Goal: Information Seeking & Learning: Learn about a topic

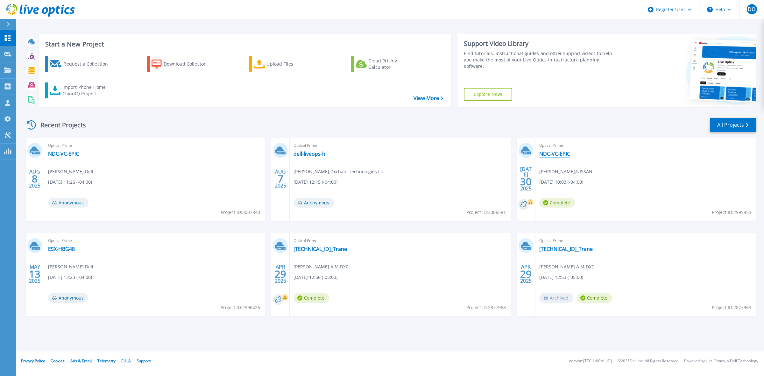
click at [559, 154] on link "NDC-VC-EPIC" at bounding box center [554, 153] width 31 height 6
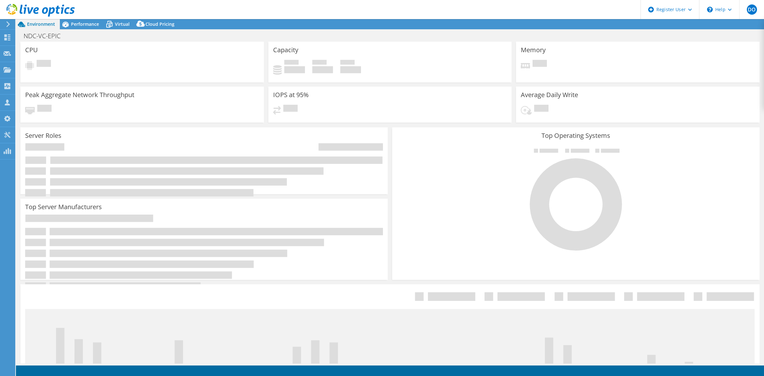
select select "USD"
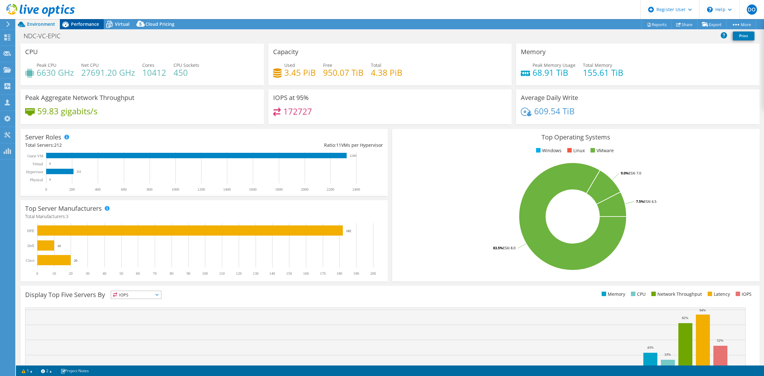
click at [90, 25] on span "Performance" at bounding box center [85, 24] width 28 height 6
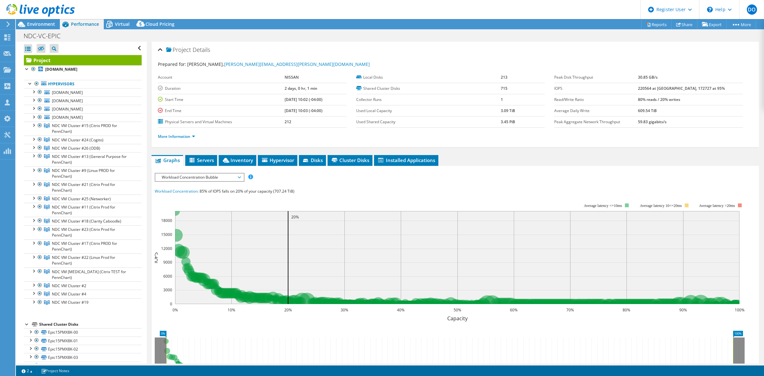
click at [239, 178] on span "Workload Concentration Bubble" at bounding box center [199, 177] width 82 height 8
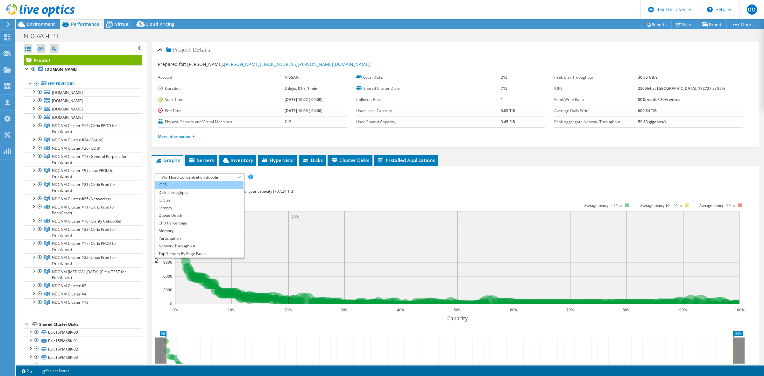
click at [203, 182] on li "IOPS" at bounding box center [199, 185] width 88 height 8
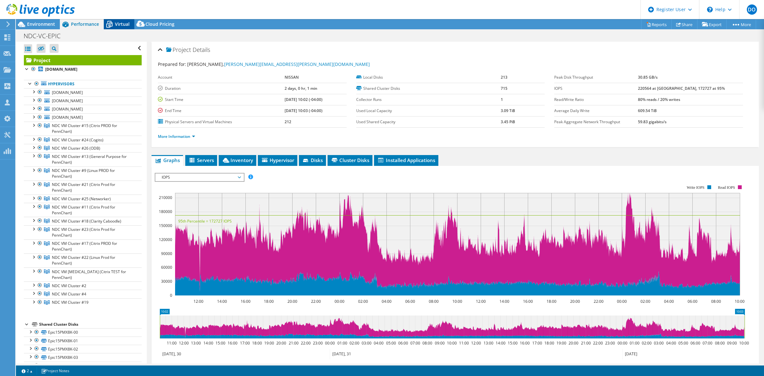
click at [117, 23] on span "Virtual" at bounding box center [122, 24] width 15 height 6
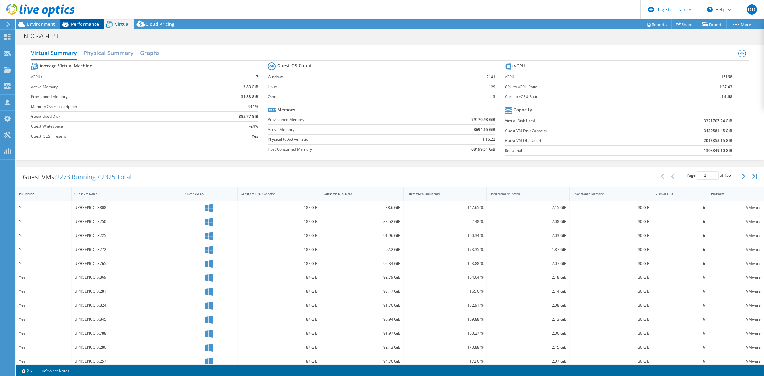
click at [79, 24] on span "Performance" at bounding box center [85, 24] width 28 height 6
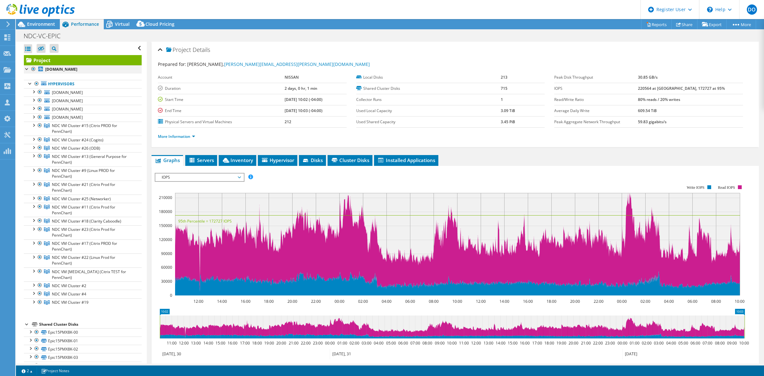
click at [34, 69] on div at bounding box center [33, 69] width 6 height 8
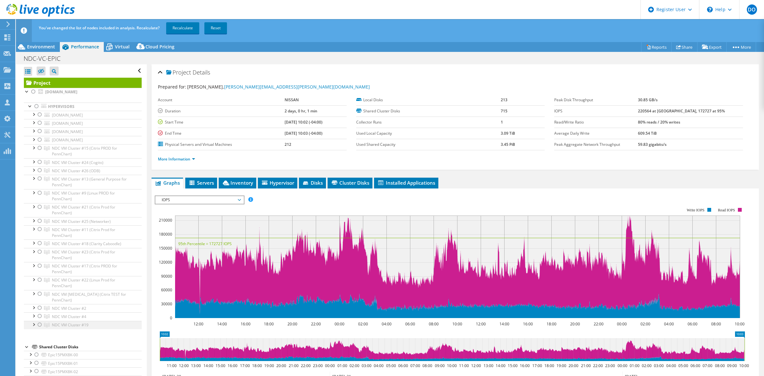
click at [38, 304] on ul "pmnepices102.uphs.upenn.edu pmnepices102_local Network Interfaces vmnic0" at bounding box center [83, 220] width 118 height 218
click at [40, 327] on div at bounding box center [40, 325] width 6 height 8
click at [182, 30] on link "Recalculate" at bounding box center [182, 27] width 33 height 11
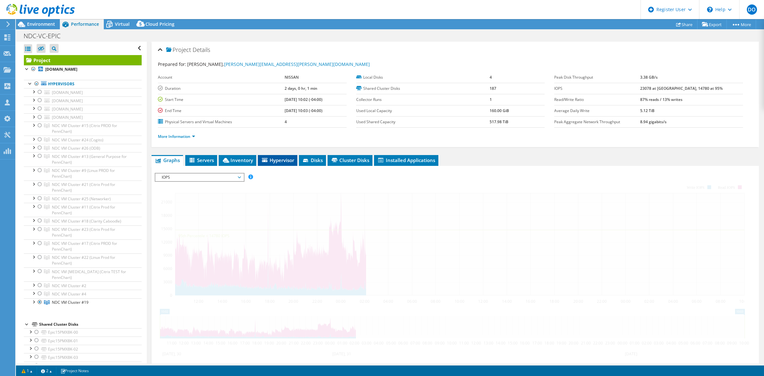
click at [282, 158] on span "Hypervisor" at bounding box center [277, 160] width 33 height 6
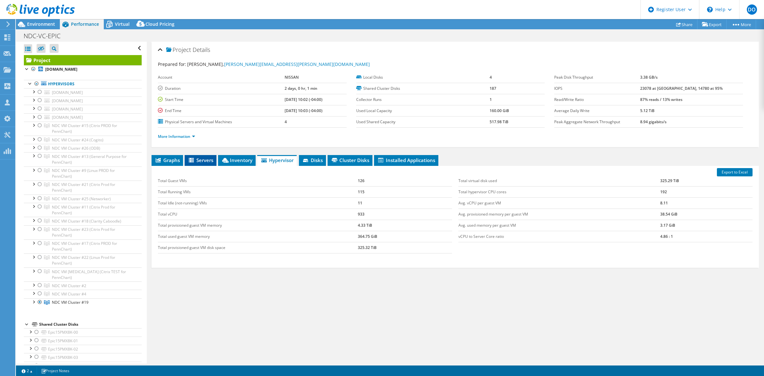
click at [209, 161] on span "Servers" at bounding box center [200, 160] width 25 height 6
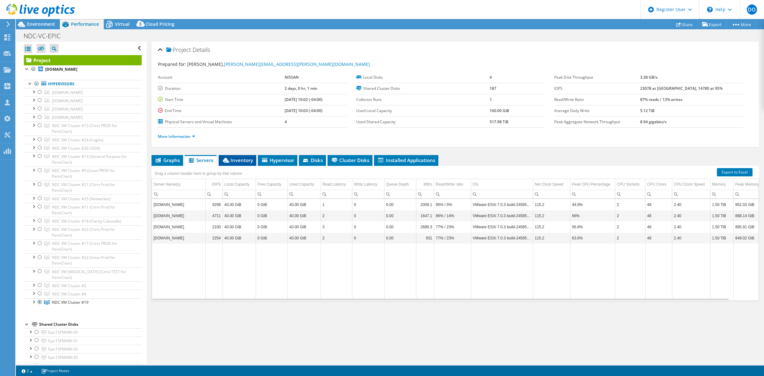
click at [238, 160] on span "Inventory" at bounding box center [237, 160] width 31 height 6
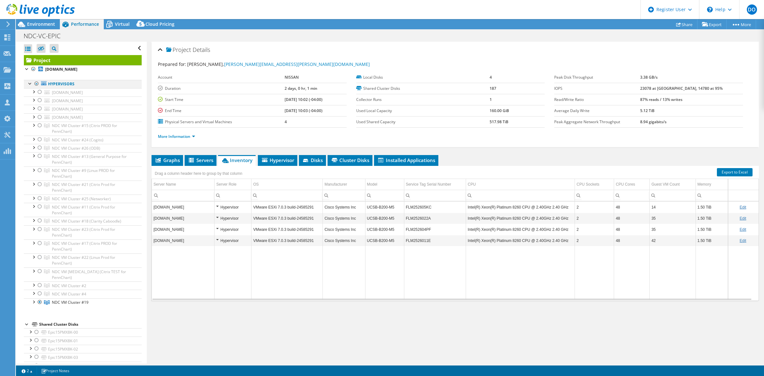
click at [36, 85] on div at bounding box center [36, 84] width 6 height 8
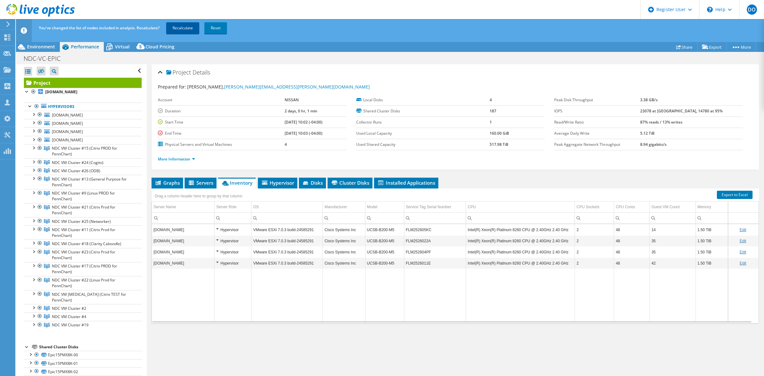
click at [188, 29] on link "Recalculate" at bounding box center [182, 27] width 33 height 11
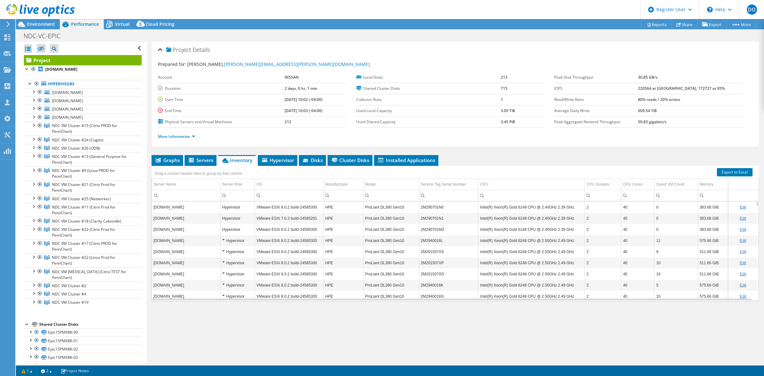
select select "USD"
